Goal: Task Accomplishment & Management: Use online tool/utility

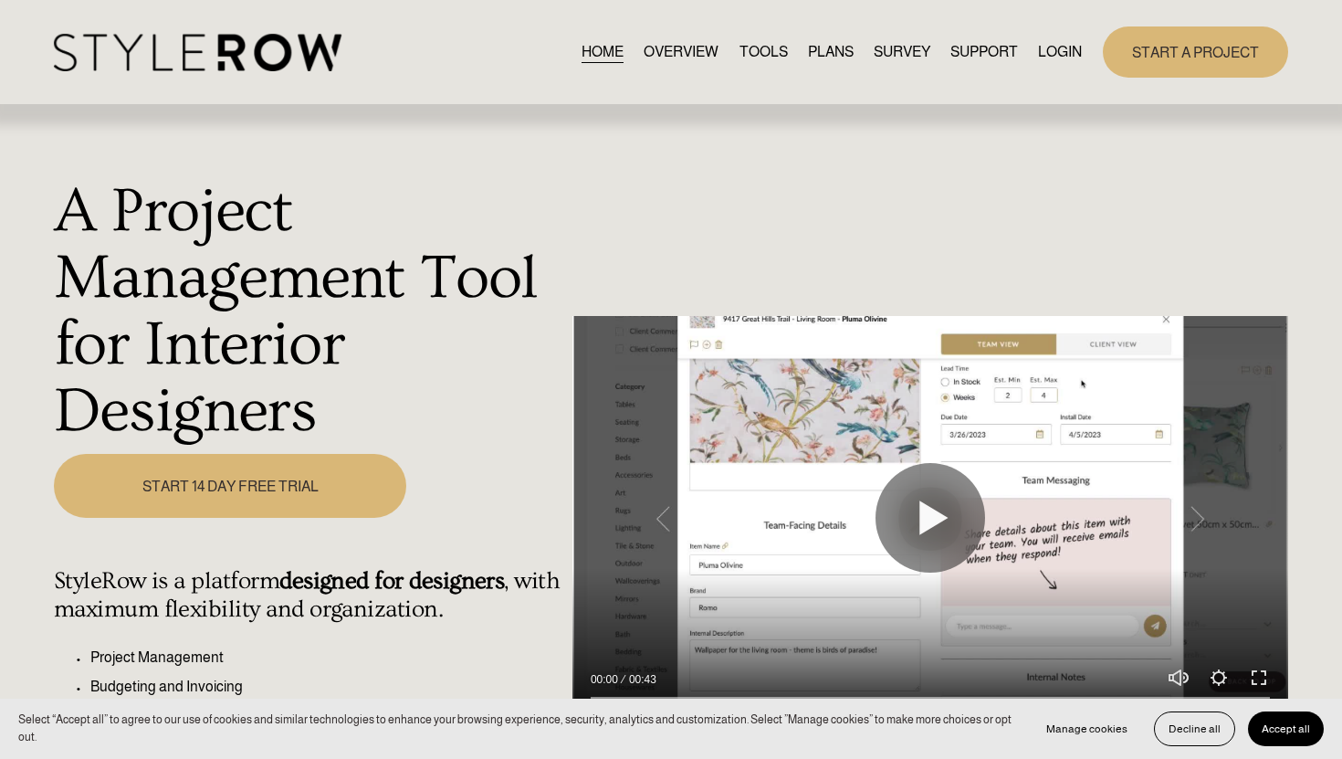
click at [1069, 54] on link "LOGIN" at bounding box center [1060, 51] width 44 height 25
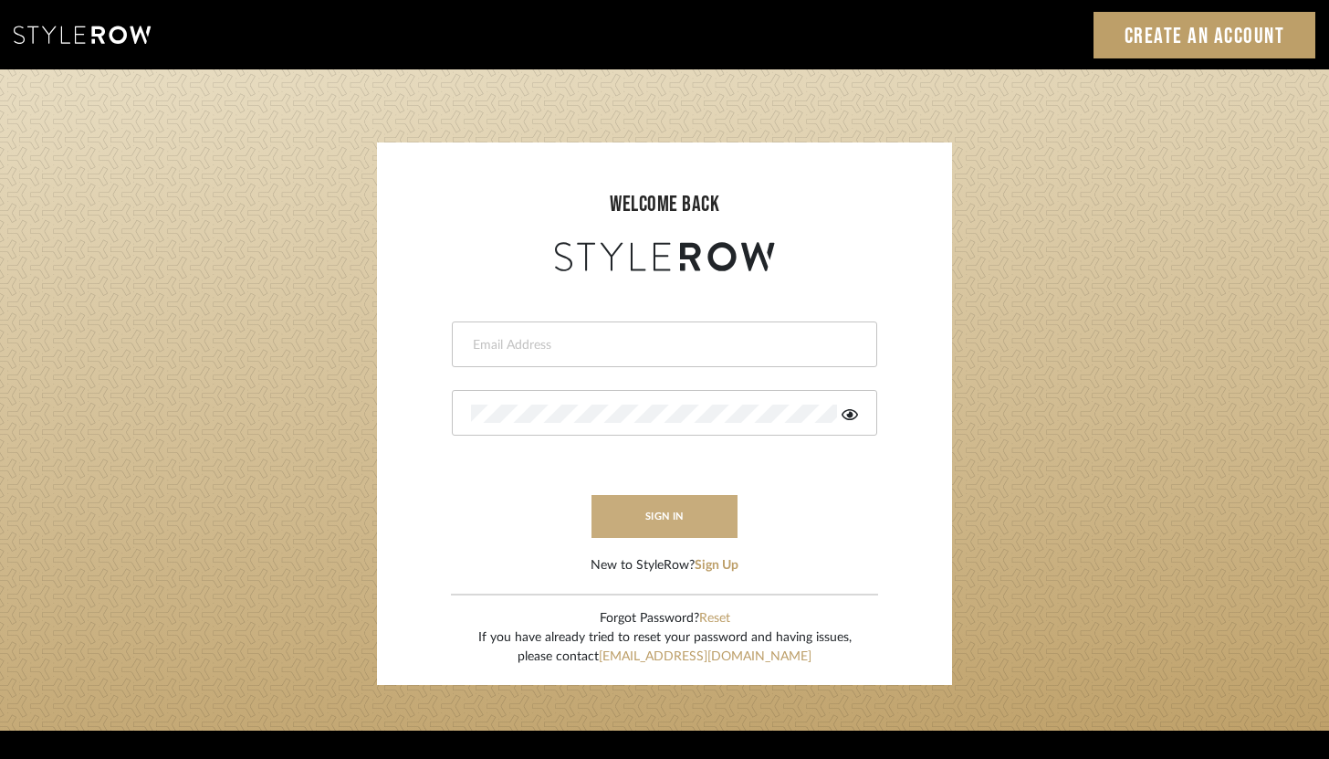
type input "brandon.hooddesigns@gmail.com"
click at [646, 520] on button "sign in" at bounding box center [665, 516] width 146 height 43
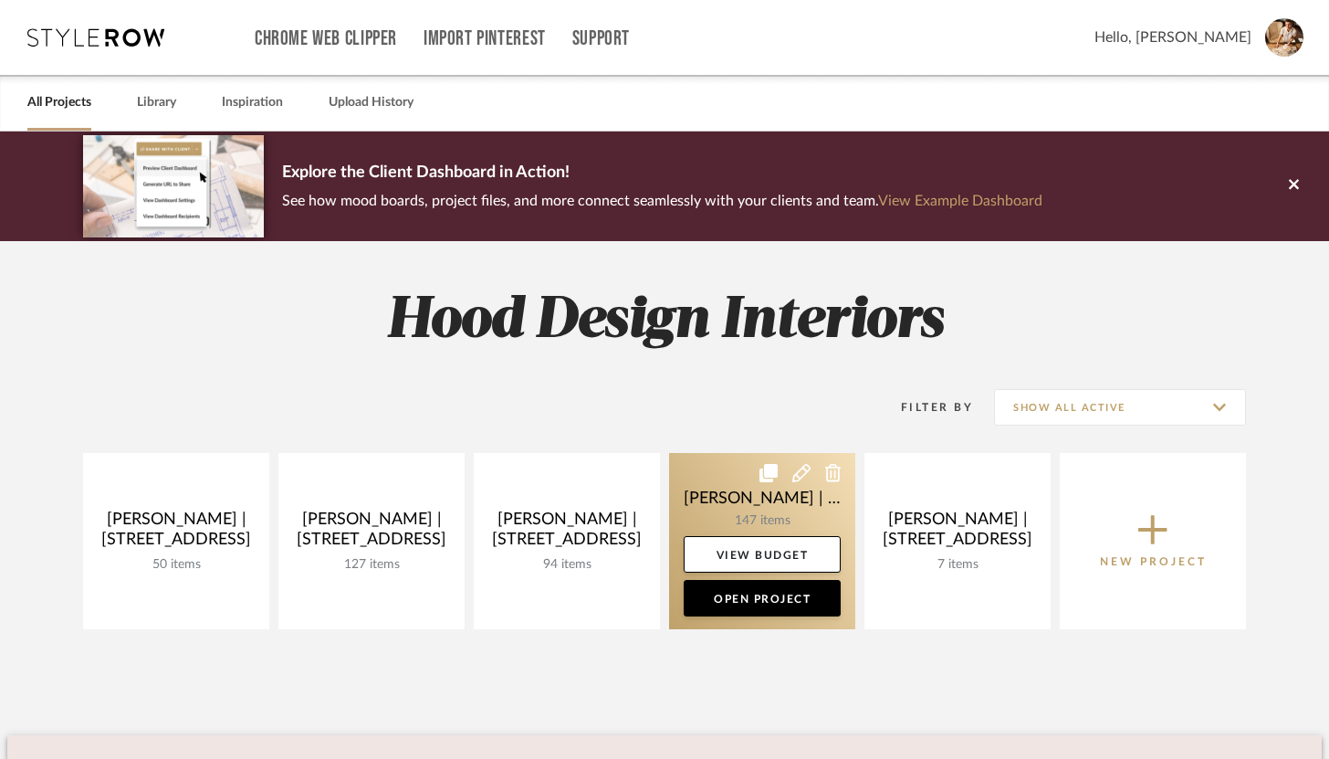
click at [721, 506] on link at bounding box center [762, 541] width 186 height 176
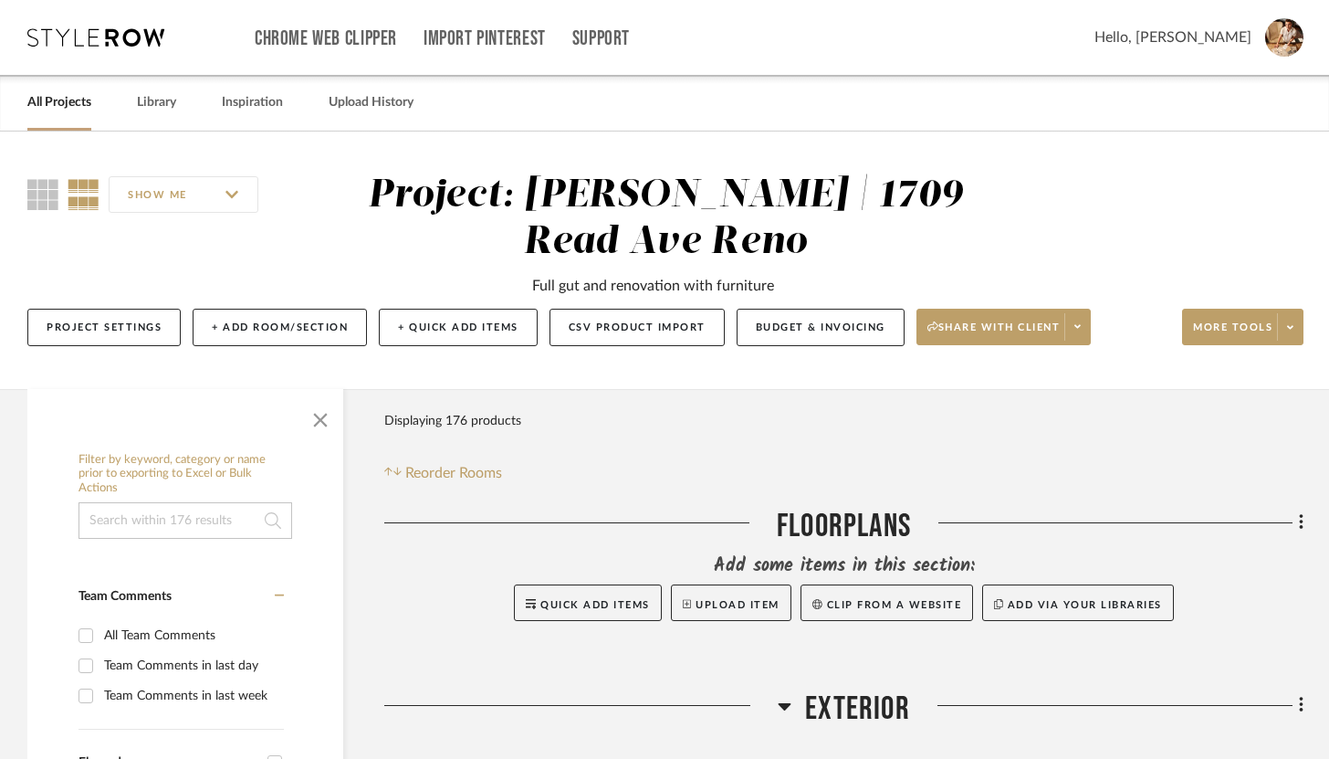
click at [178, 532] on input at bounding box center [186, 520] width 214 height 37
click at [157, 105] on link "Library" at bounding box center [156, 102] width 39 height 25
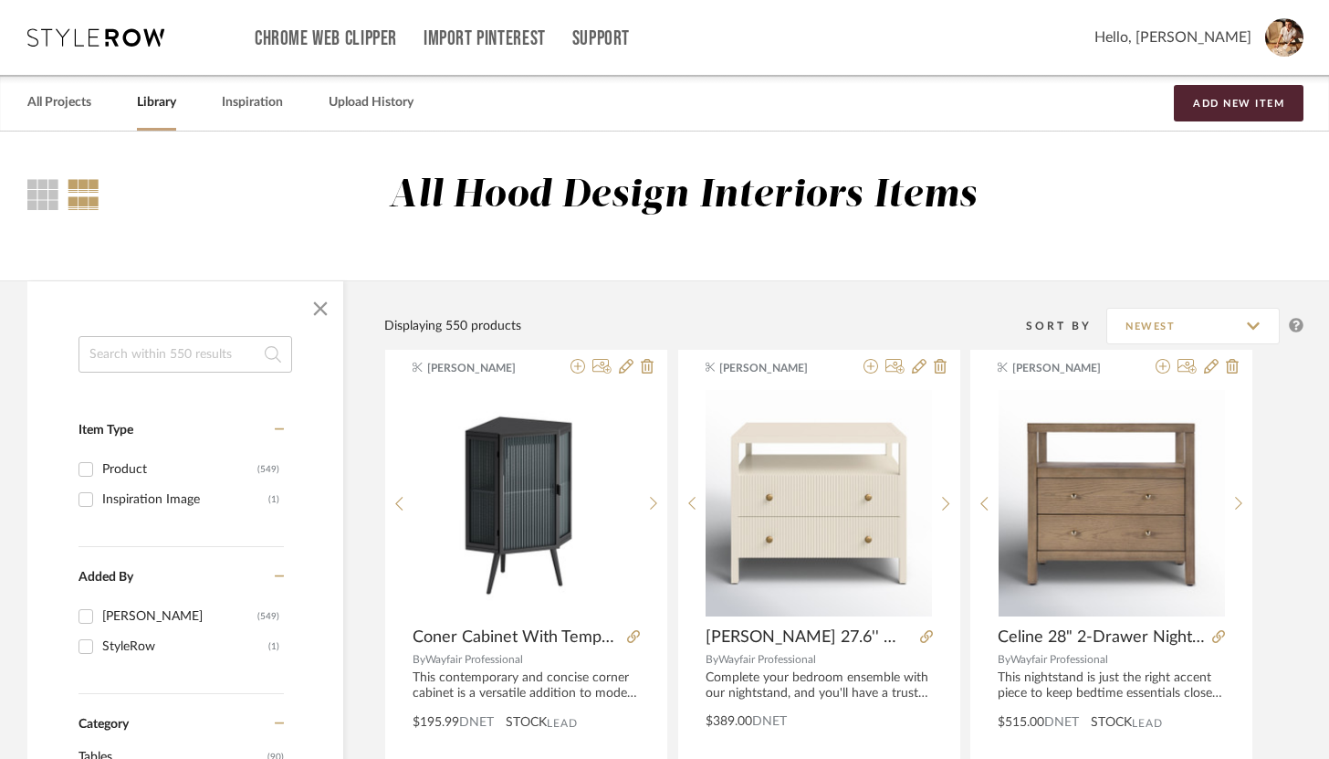
click at [211, 360] on input at bounding box center [186, 354] width 214 height 37
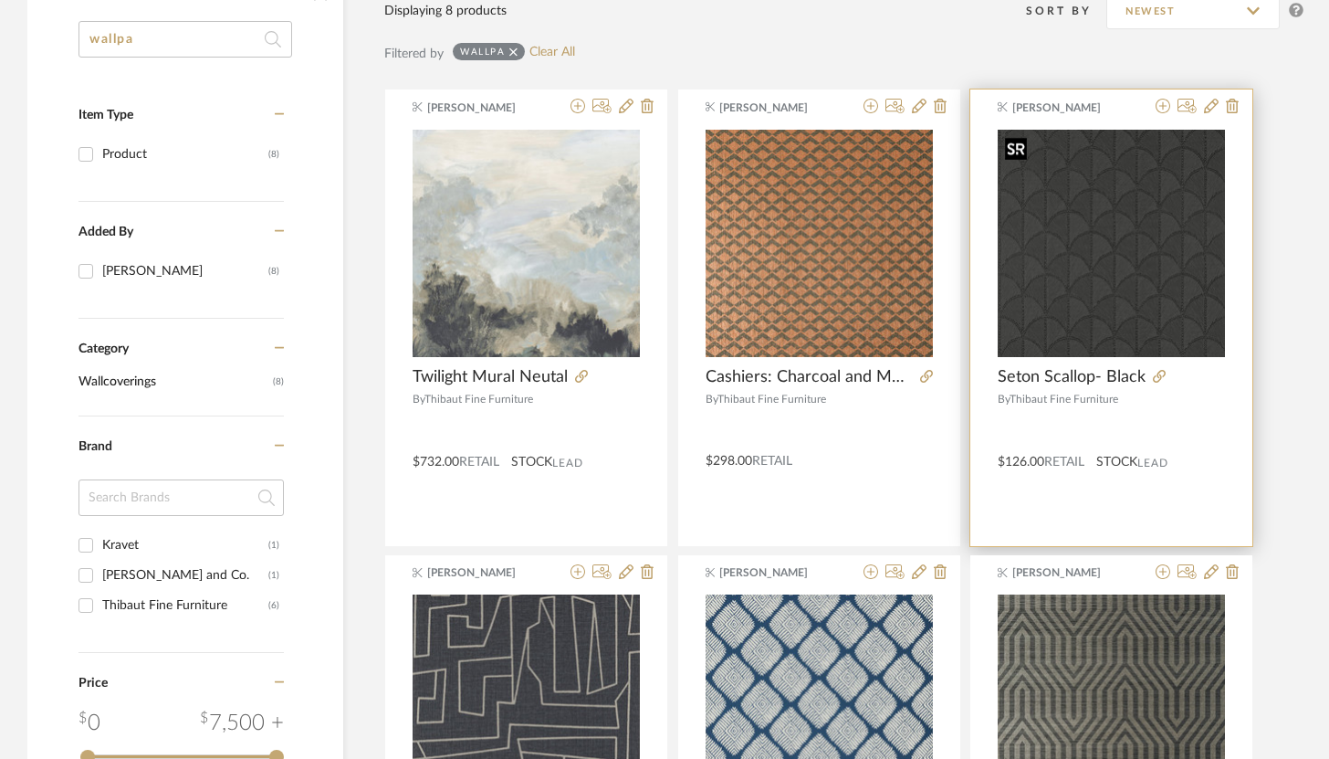
scroll to position [289, 0]
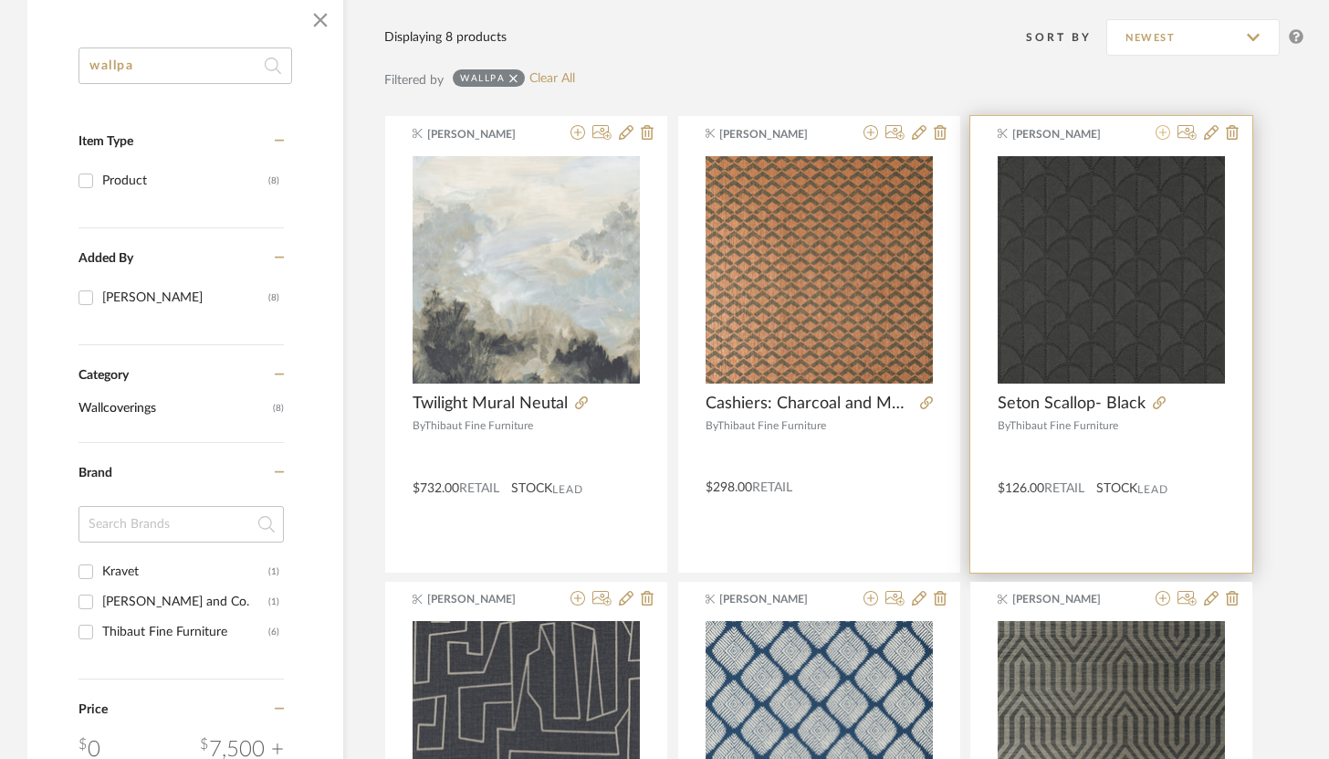
type input "wallpa"
click at [1161, 129] on icon at bounding box center [1163, 132] width 15 height 15
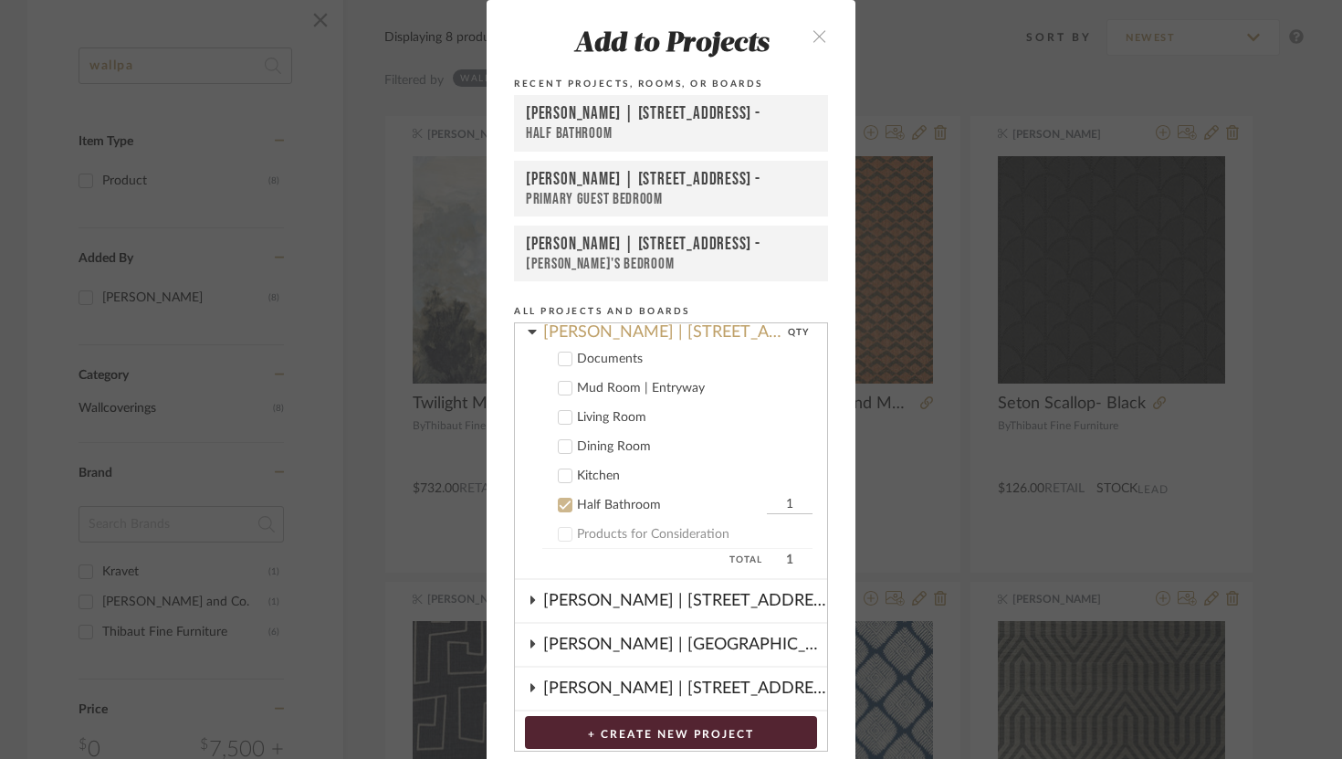
scroll to position [89, 0]
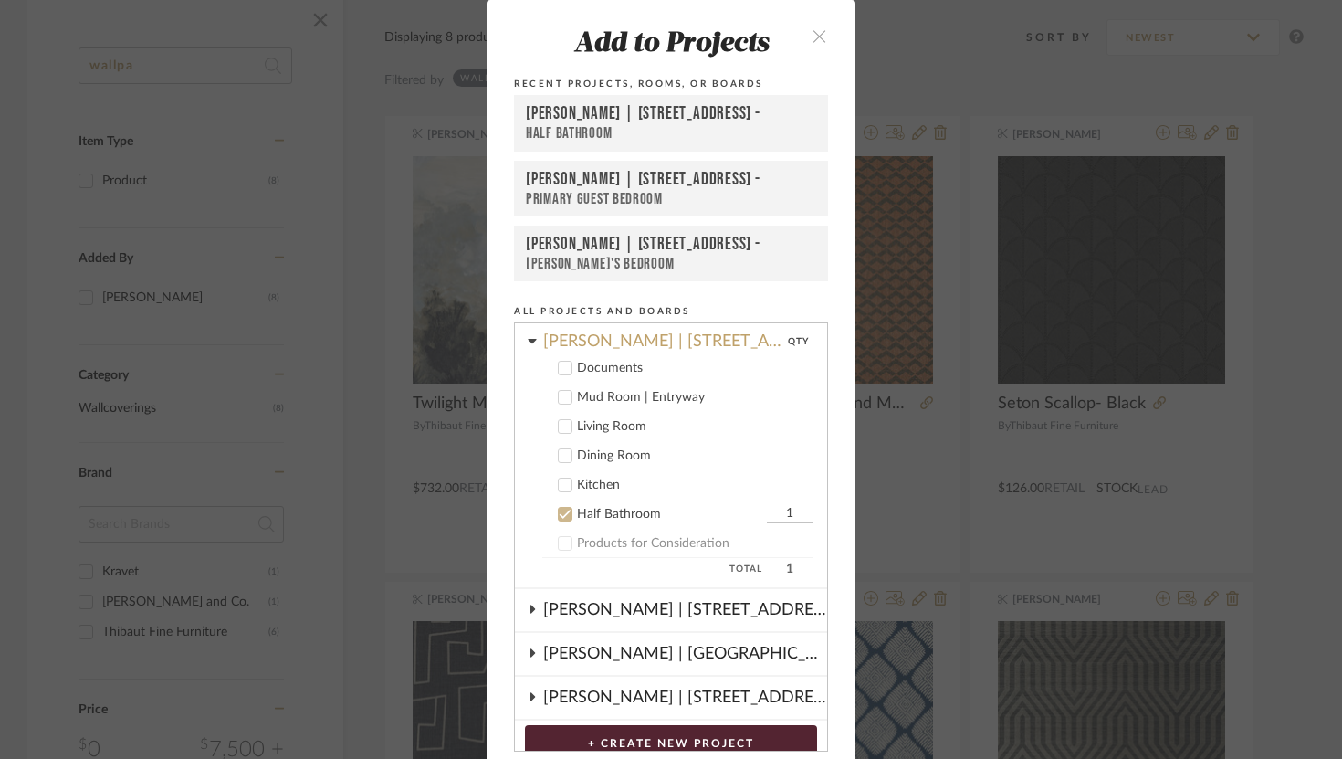
click at [528, 341] on icon at bounding box center [532, 341] width 8 height 5
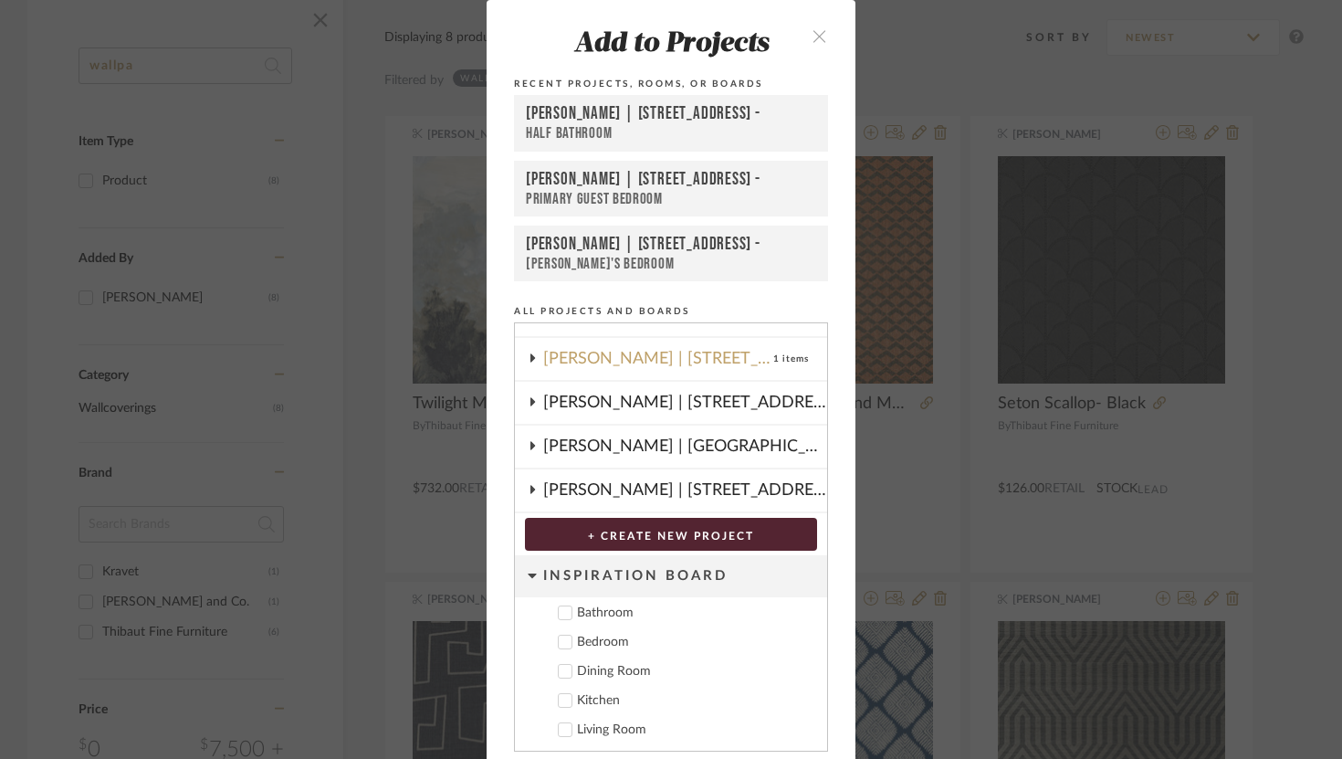
click at [543, 447] on div "Tasia Malakasis | 1709 Read Ave Reno" at bounding box center [685, 447] width 284 height 42
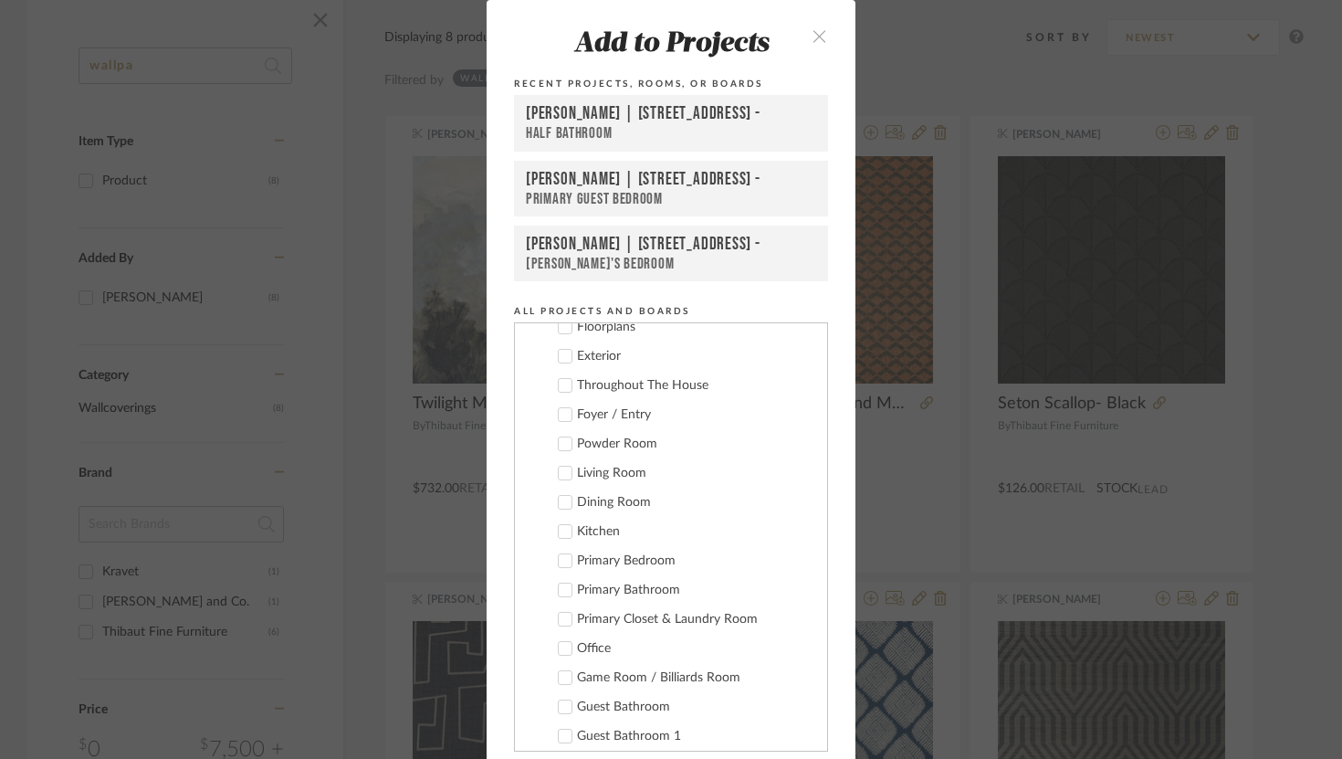
scroll to position [208, 0]
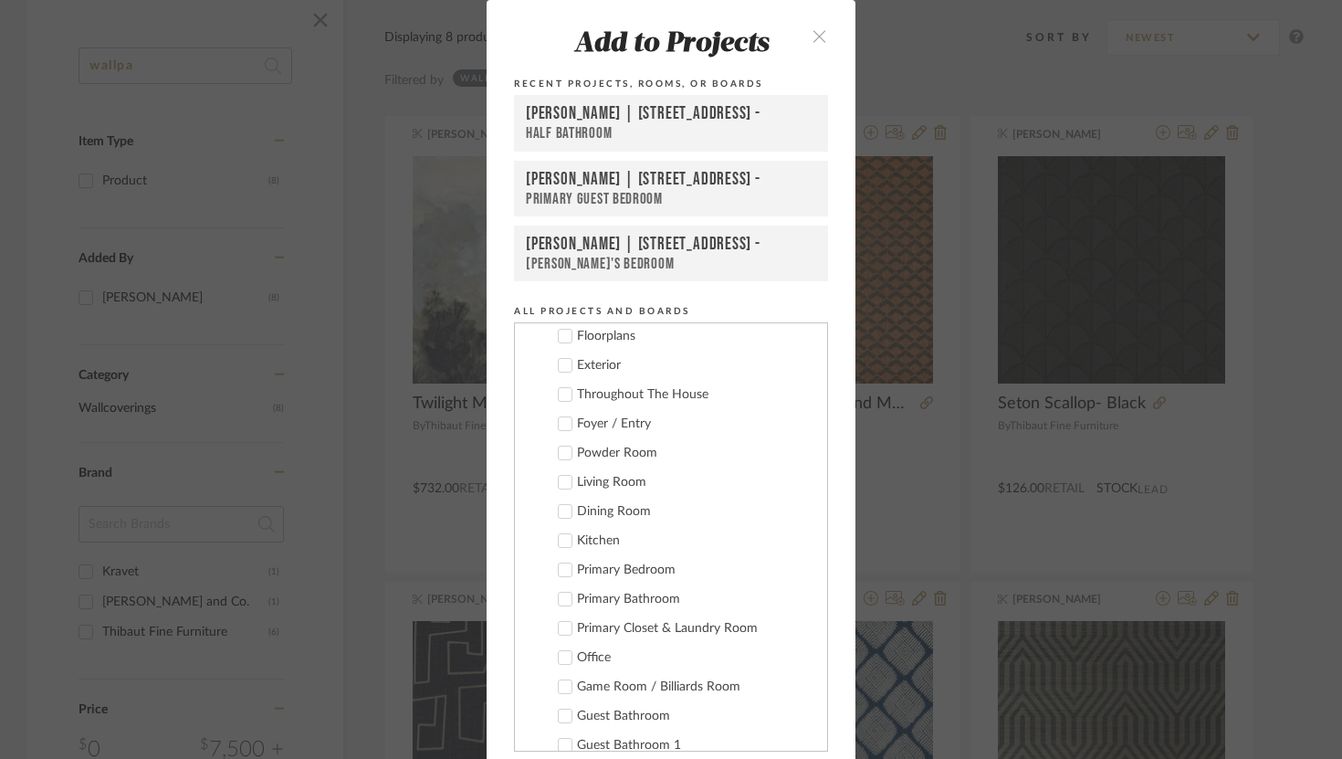
click at [562, 453] on icon at bounding box center [565, 453] width 13 height 13
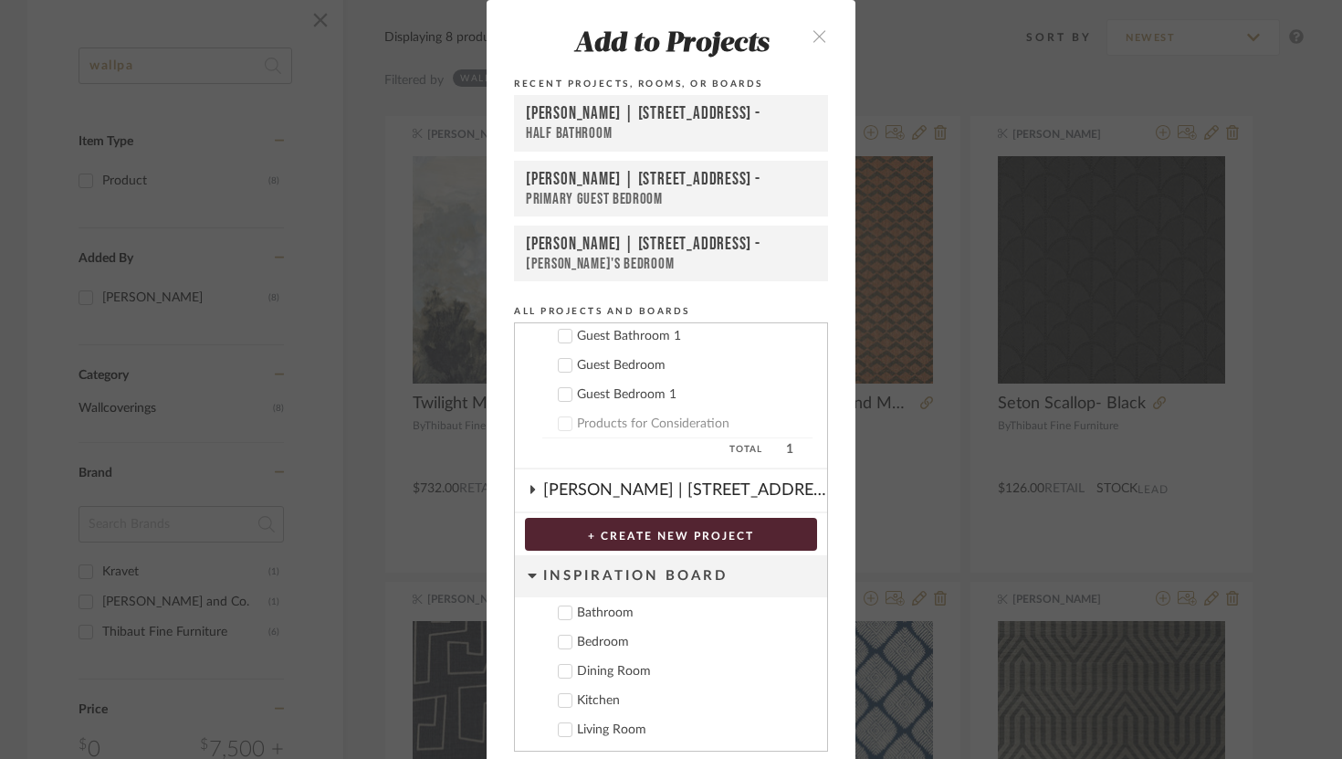
scroll to position [66, 0]
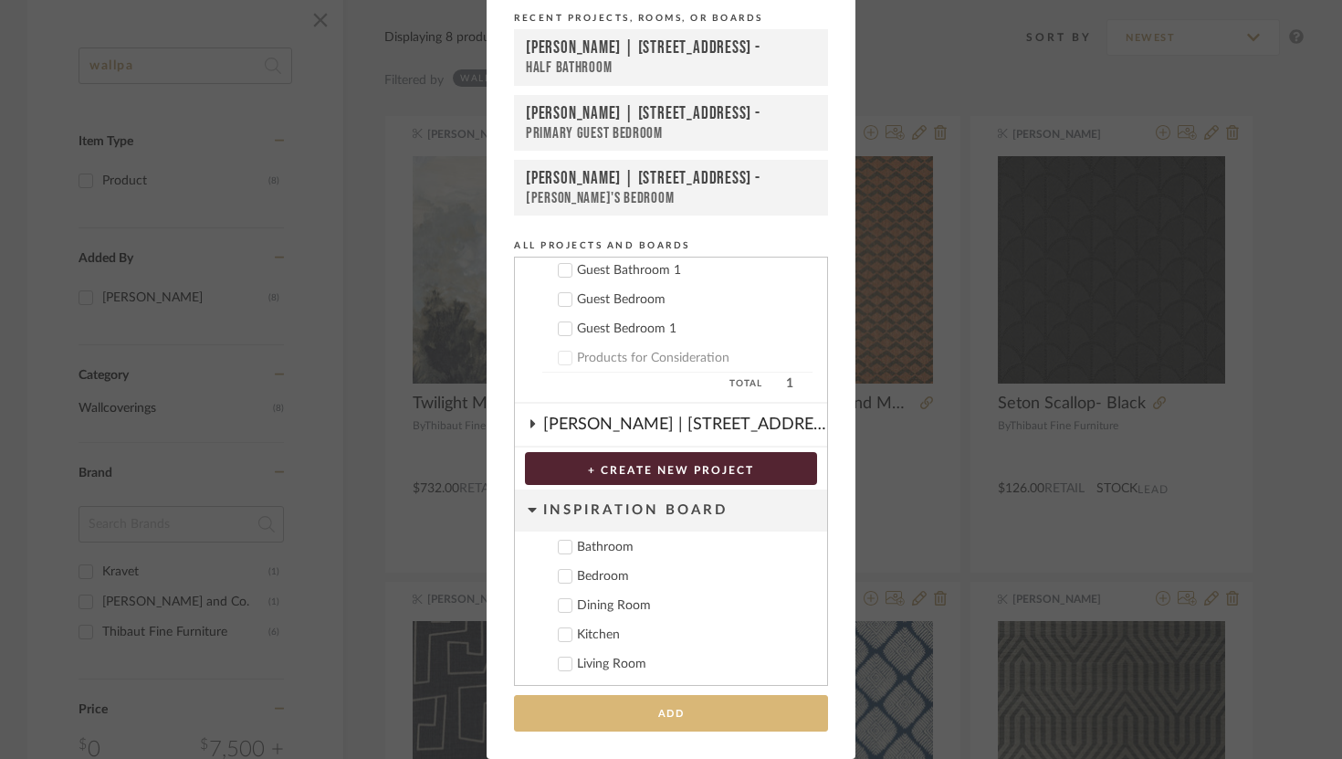
click at [712, 707] on button "Add" at bounding box center [671, 713] width 314 height 37
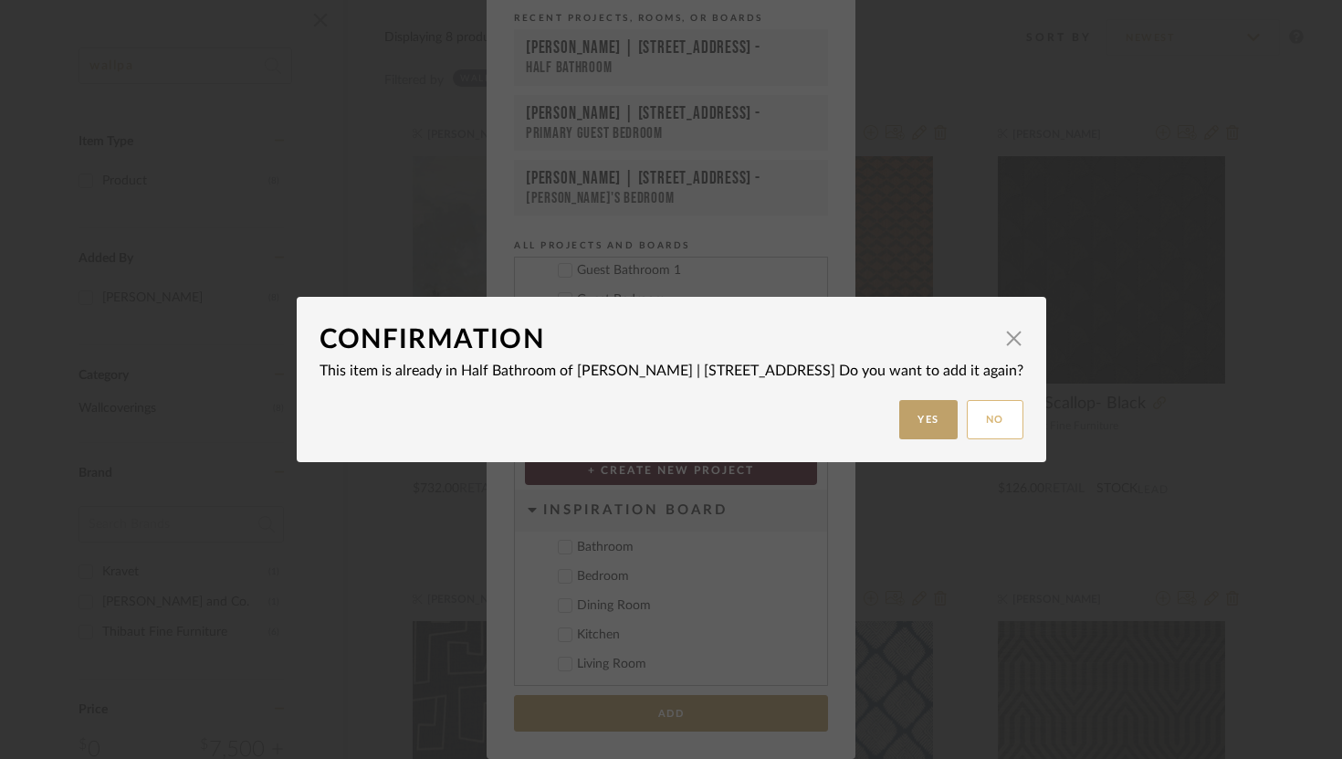
click at [967, 408] on button "No" at bounding box center [995, 419] width 57 height 39
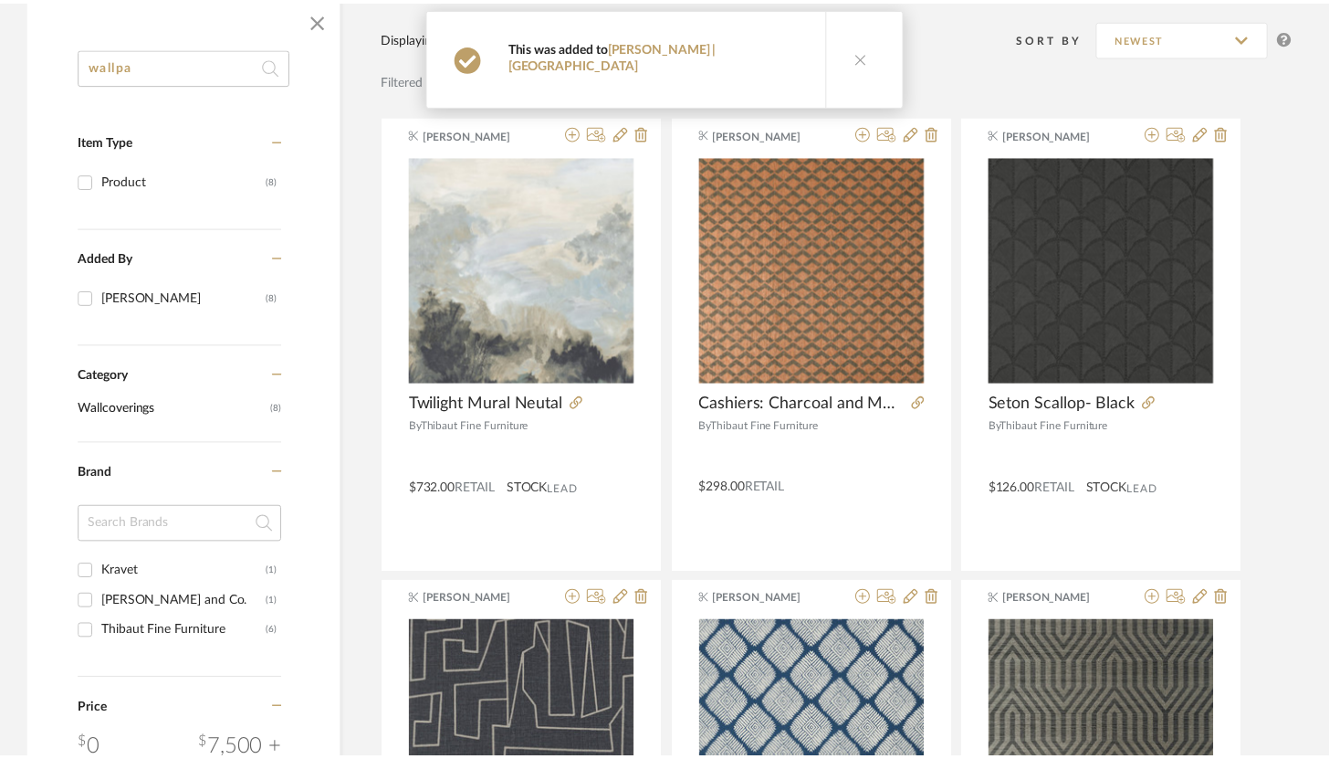
scroll to position [289, 0]
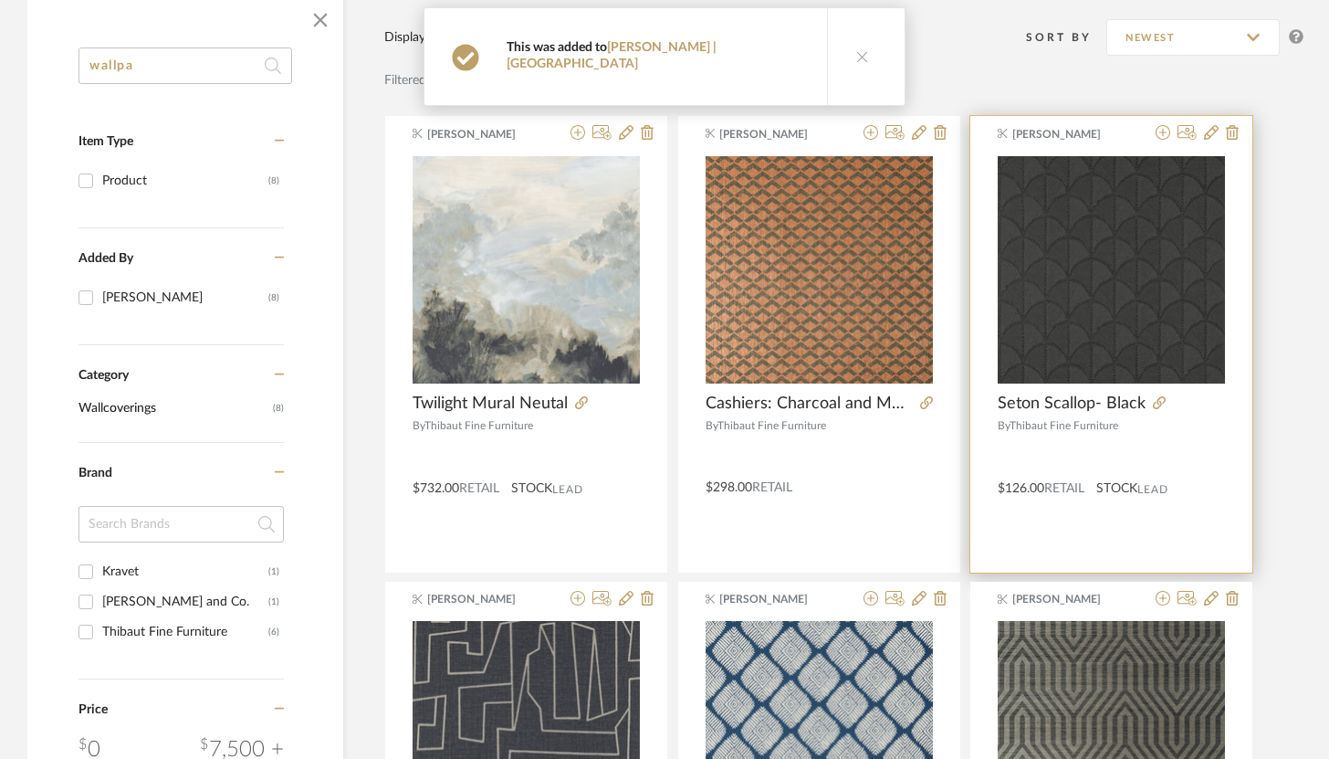
click at [1072, 402] on span "Seton Scallop- Black" at bounding box center [1072, 404] width 148 height 20
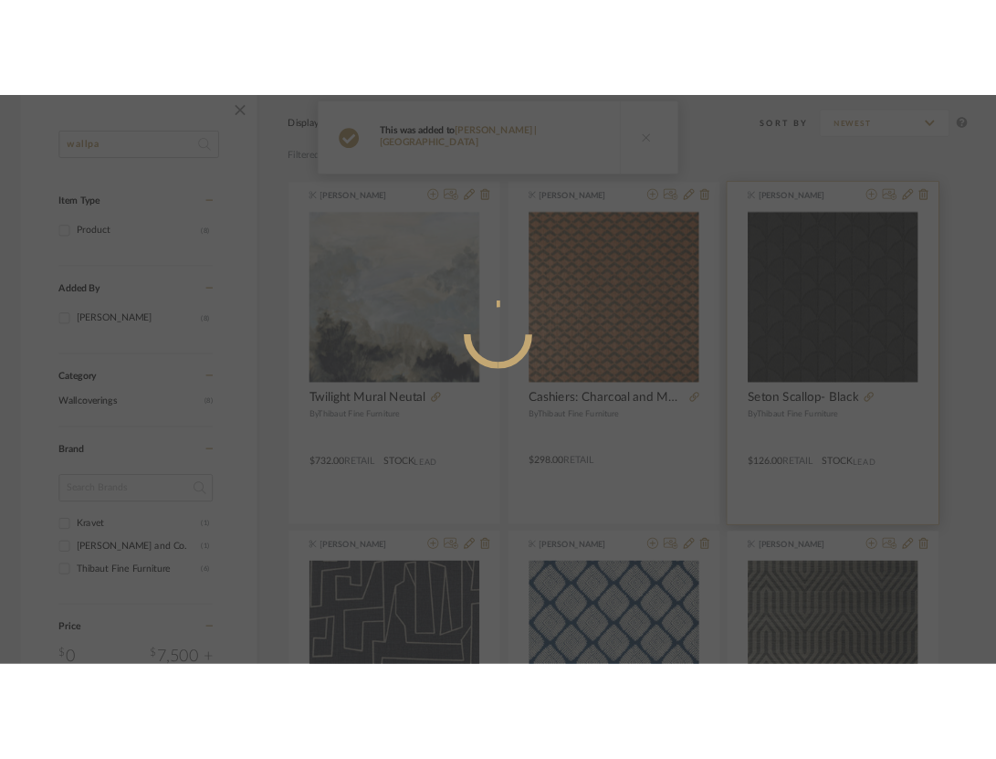
scroll to position [0, 0]
